Goal: Check status: Check status

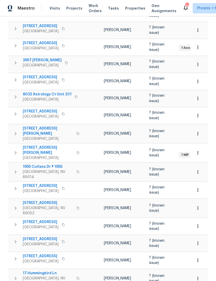
scroll to position [106, 0]
click at [49, 271] on span "17 Hummingbird Ln" at bounding box center [48, 273] width 50 height 5
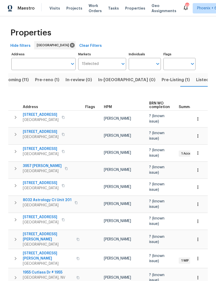
scroll to position [0, 0]
click at [145, 63] on input "Individuals" at bounding box center [141, 64] width 24 height 12
type input "julian"
click at [140, 84] on input "checkbox" at bounding box center [138, 80] width 11 height 11
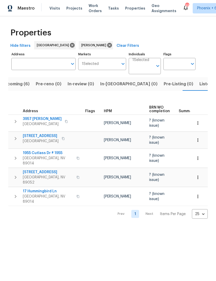
scroll to position [0, 10]
click at [199, 81] on span "Listed (13)" at bounding box center [209, 83] width 21 height 7
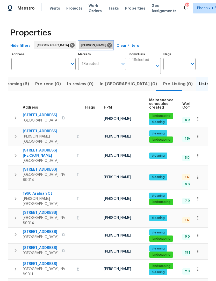
click at [81, 45] on span "[PERSON_NAME]" at bounding box center [94, 45] width 27 height 5
click at [107, 46] on icon at bounding box center [109, 45] width 5 height 5
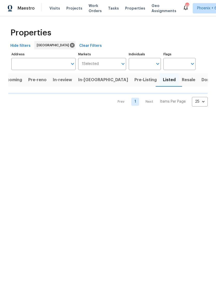
scroll to position [0, 5]
click at [168, 80] on span "Pre-Listing (1)" at bounding box center [182, 79] width 28 height 7
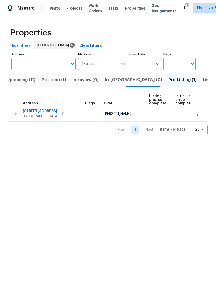
click at [54, 110] on span "6458 Secret Grove Ave" at bounding box center [41, 111] width 36 height 5
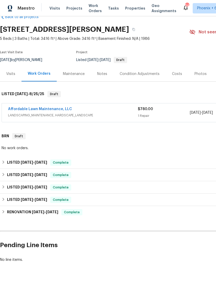
scroll to position [12, 0]
click at [57, 111] on link "Affordable Lawn Maintenance, LLC" at bounding box center [40, 110] width 64 height 4
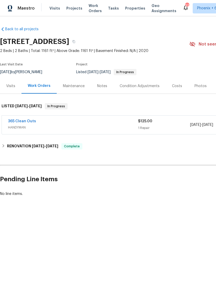
click at [199, 87] on div "Photos" at bounding box center [200, 86] width 12 height 5
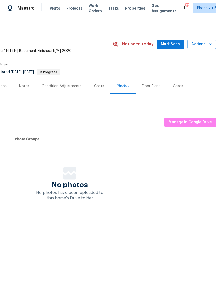
scroll to position [0, 77]
click at [174, 42] on span "Mark Seen" at bounding box center [170, 44] width 19 height 6
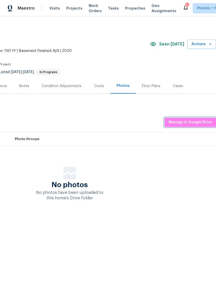
click at [193, 120] on span "Manage in Google Drive" at bounding box center [189, 122] width 43 height 6
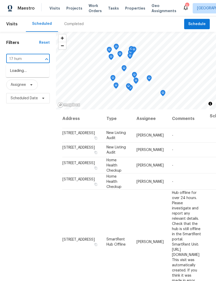
type input "17 humm"
click at [25, 79] on li "[STREET_ADDRESS][PERSON_NAME]" at bounding box center [27, 74] width 43 height 14
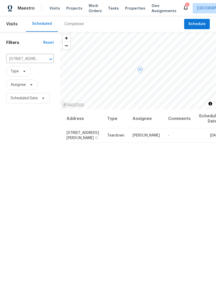
click at [0, 0] on icon at bounding box center [0, 0] width 0 height 0
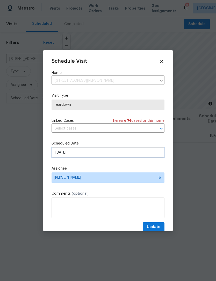
click at [100, 156] on input "[DATE]" at bounding box center [107, 152] width 113 height 10
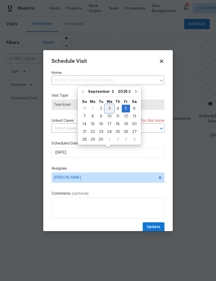
click at [109, 109] on div "3" at bounding box center [109, 108] width 9 height 7
type input "[DATE]"
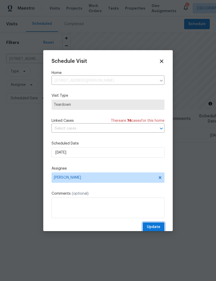
click at [156, 228] on span "Update" at bounding box center [153, 227] width 13 height 6
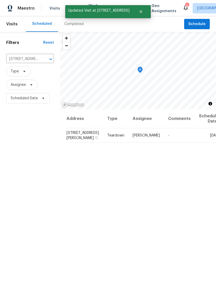
click at [47, 58] on button "Open" at bounding box center [50, 59] width 7 height 7
click at [32, 145] on div "Filters Reset [STREET_ADDRESS][PERSON_NAME] ​ Type Assignee Scheduled Date" at bounding box center [30, 183] width 60 height 303
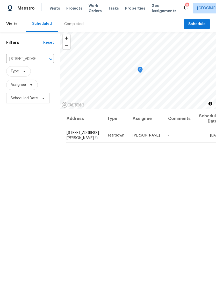
click at [29, 59] on input "[STREET_ADDRESS][PERSON_NAME]" at bounding box center [22, 59] width 33 height 8
